Goal: Information Seeking & Learning: Learn about a topic

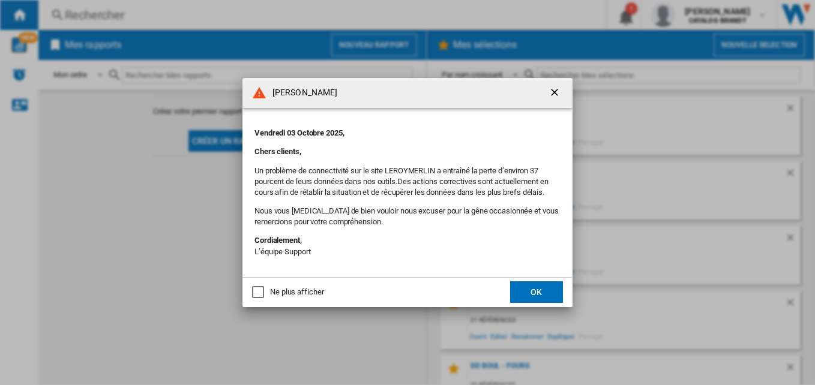
click at [545, 287] on button "OK" at bounding box center [536, 292] width 53 height 22
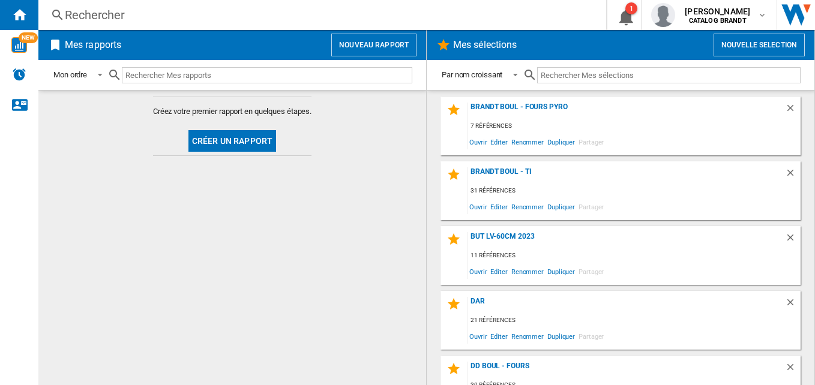
click at [232, 14] on div "Rechercher" at bounding box center [320, 15] width 510 height 17
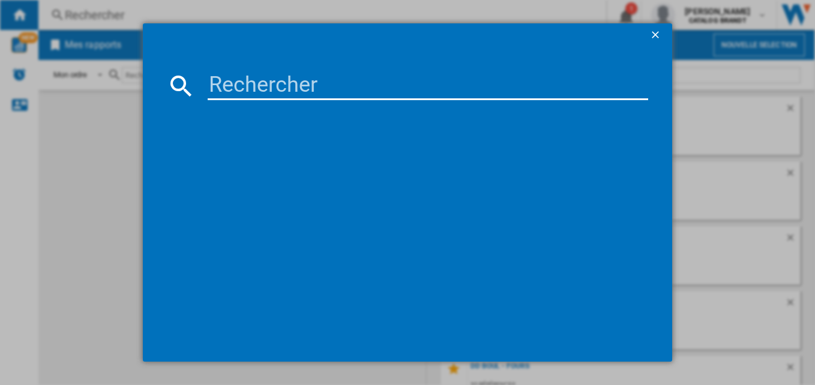
click at [349, 86] on input at bounding box center [428, 85] width 441 height 29
paste input "BDF3024DB"
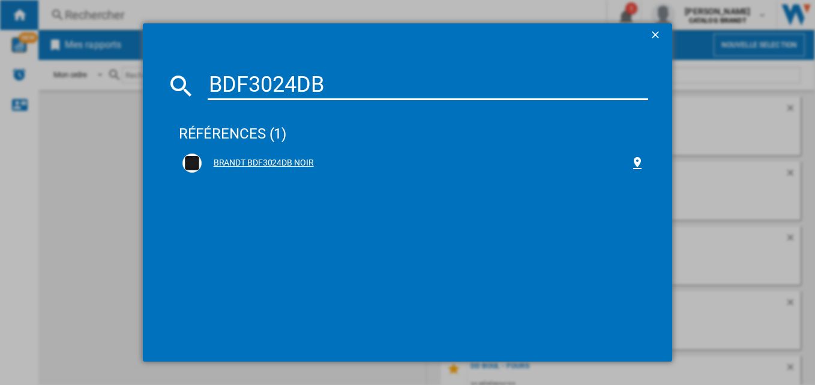
type input "BDF3024DB"
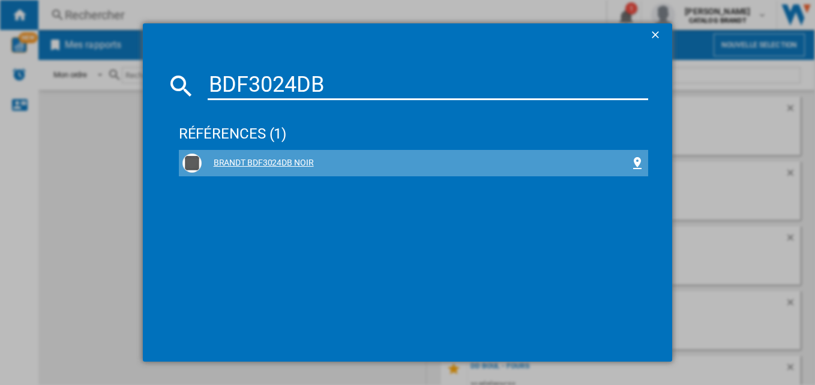
click at [269, 161] on div "BRANDT BDF3024DB NOIR" at bounding box center [416, 163] width 429 height 12
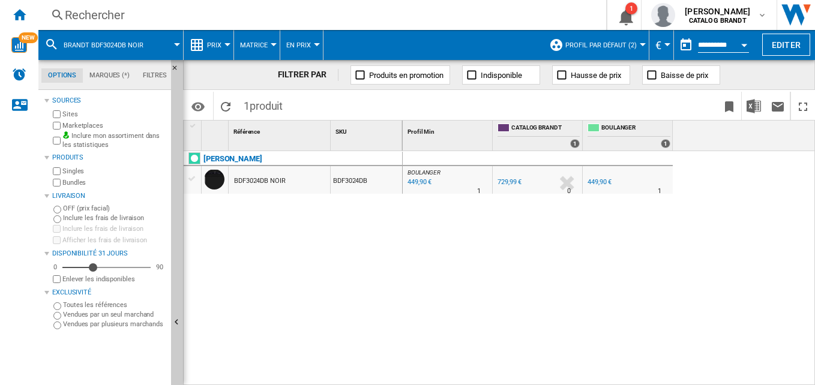
click at [215, 43] on span "Prix" at bounding box center [214, 45] width 14 height 8
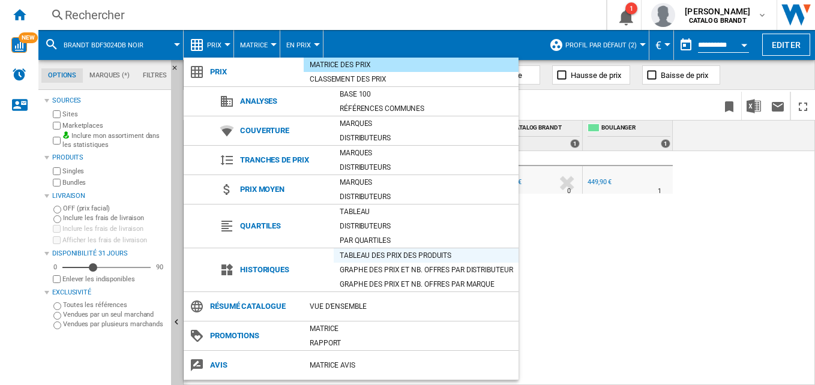
drag, startPoint x: 386, startPoint y: 251, endPoint x: 67, endPoint y: 200, distance: 323.2
click at [386, 251] on div "Tableau des prix des produits" at bounding box center [426, 256] width 185 height 12
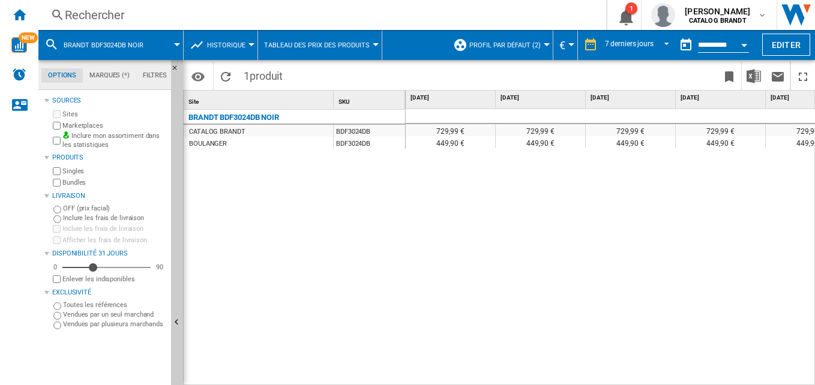
drag, startPoint x: 115, startPoint y: 25, endPoint x: 237, endPoint y: 43, distance: 123.7
click at [115, 25] on div "Rechercher Rechercher 0 1 [PERSON_NAME] CATALOG BRANDT CATALOG BRANDT Mes param…" at bounding box center [426, 15] width 777 height 30
click at [178, 7] on div "Rechercher" at bounding box center [320, 15] width 510 height 17
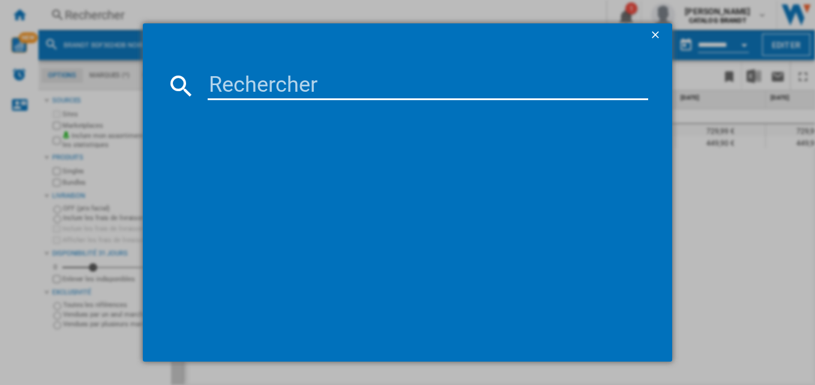
click at [251, 85] on input at bounding box center [428, 85] width 441 height 29
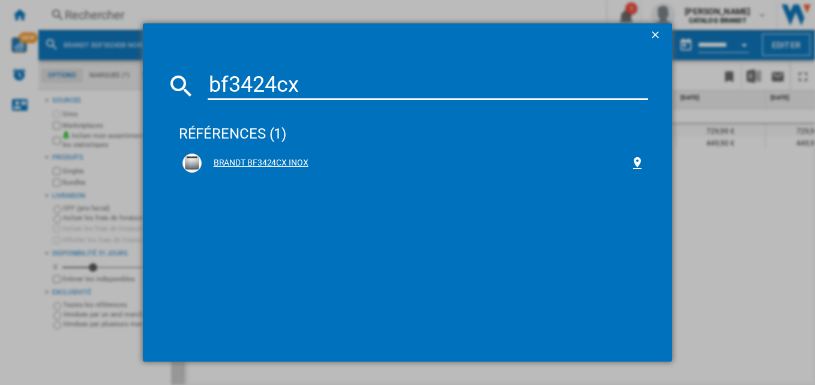
type input "bf3424cx"
click at [274, 161] on div "BRANDT BF3424CX INOX" at bounding box center [416, 163] width 429 height 12
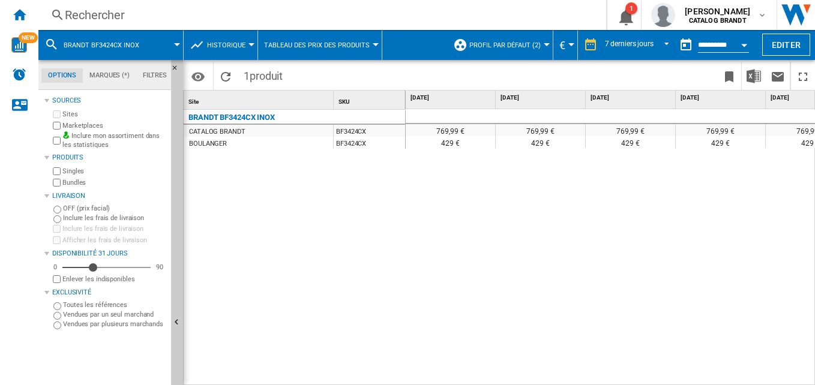
scroll to position [0, 310]
